Goal: Task Accomplishment & Management: Manage account settings

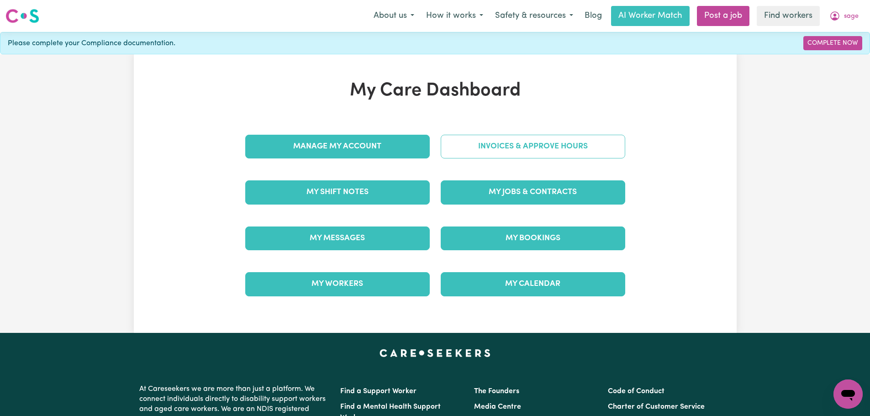
click at [513, 139] on link "Invoices & Approve Hours" at bounding box center [533, 147] width 185 height 24
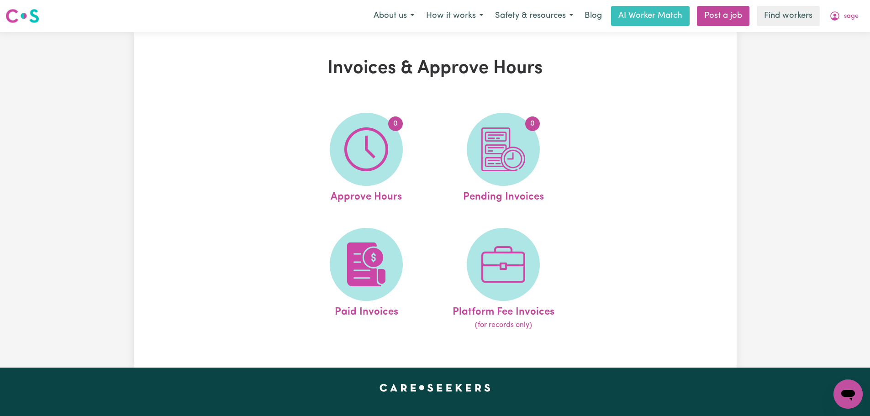
click at [870, 11] on div "Menu About us How it works Safety & resources Blog AI Worker Match Post a job F…" at bounding box center [435, 15] width 870 height 21
click at [857, 19] on span "sage" at bounding box center [851, 16] width 15 height 10
click at [833, 49] on link "Logout" at bounding box center [828, 52] width 72 height 17
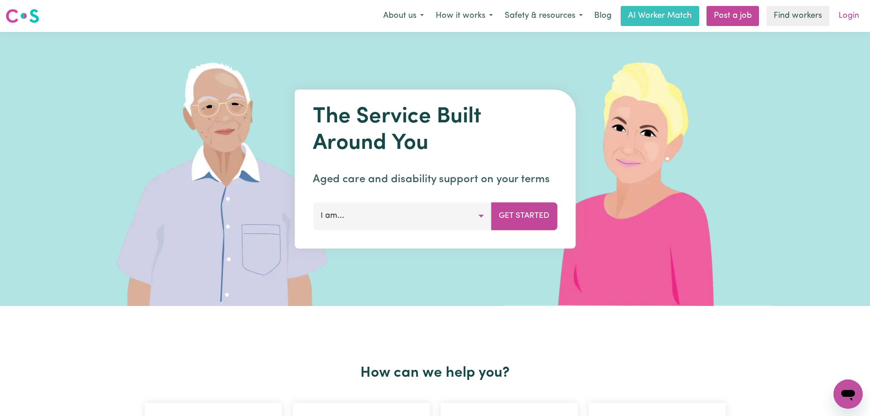
click at [852, 17] on link "Login" at bounding box center [849, 16] width 32 height 20
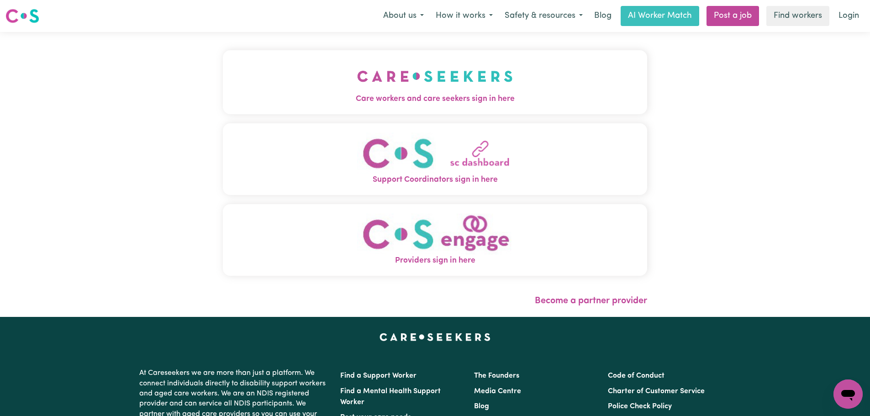
click at [357, 88] on img "Care workers and care seekers sign in here" at bounding box center [435, 76] width 156 height 34
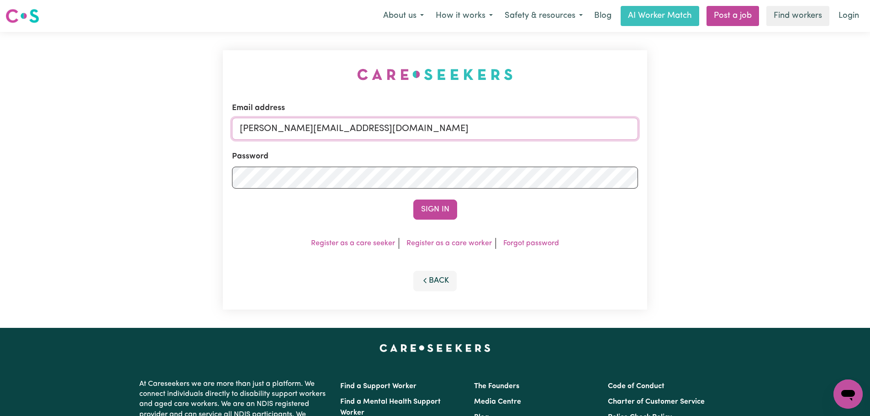
click at [390, 129] on input "[PERSON_NAME][EMAIL_ADDRESS][DOMAIN_NAME]" at bounding box center [435, 129] width 406 height 22
drag, startPoint x: 409, startPoint y: 128, endPoint x: 290, endPoint y: 131, distance: 119.7
click at [290, 131] on input "[EMAIL_ADDRESS][DOMAIN_NAME]" at bounding box center [435, 129] width 406 height 22
type input "[EMAIL_ADDRESS][DOMAIN_NAME]"
click at [439, 215] on button "Sign In" at bounding box center [435, 210] width 44 height 20
